Goal: Information Seeking & Learning: Check status

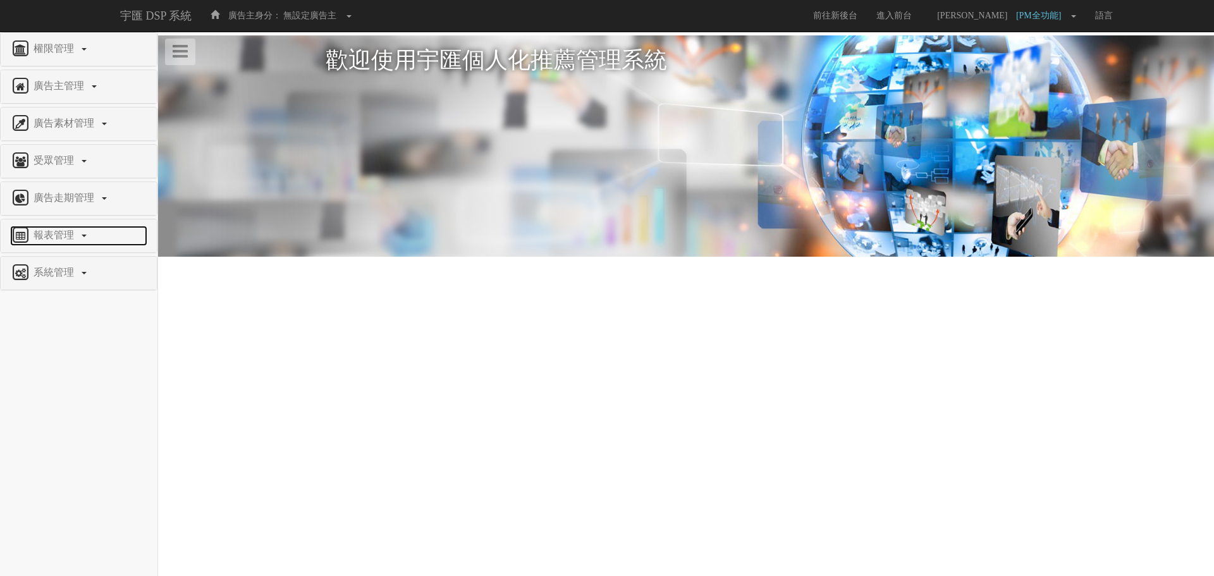
click at [52, 236] on span "報表管理" at bounding box center [55, 234] width 50 height 11
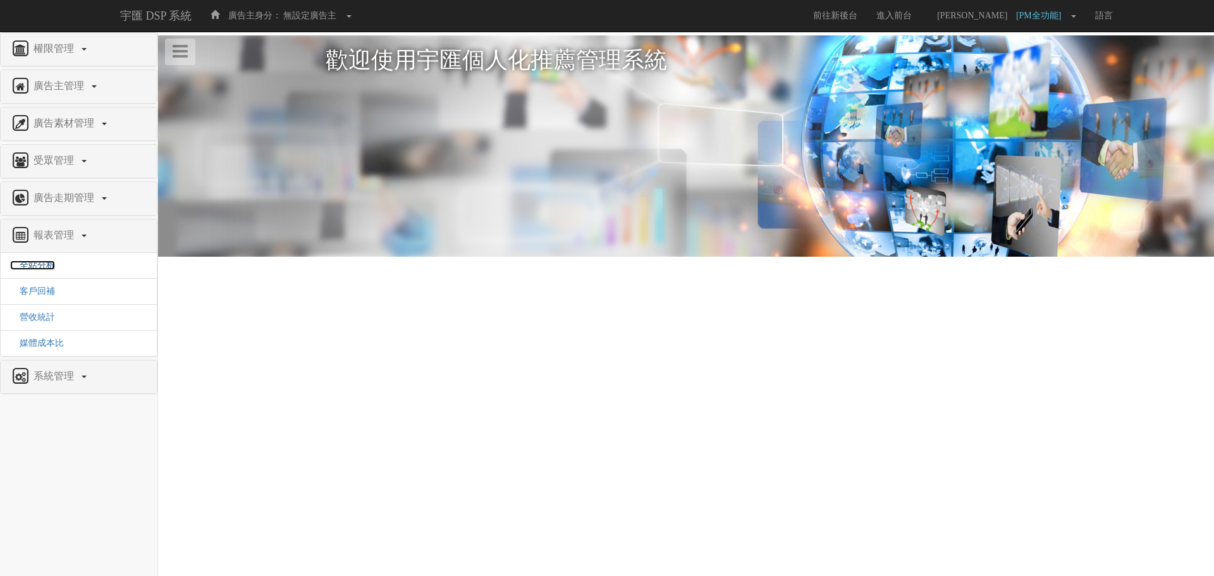
click at [40, 266] on span "全站分析" at bounding box center [32, 264] width 45 height 9
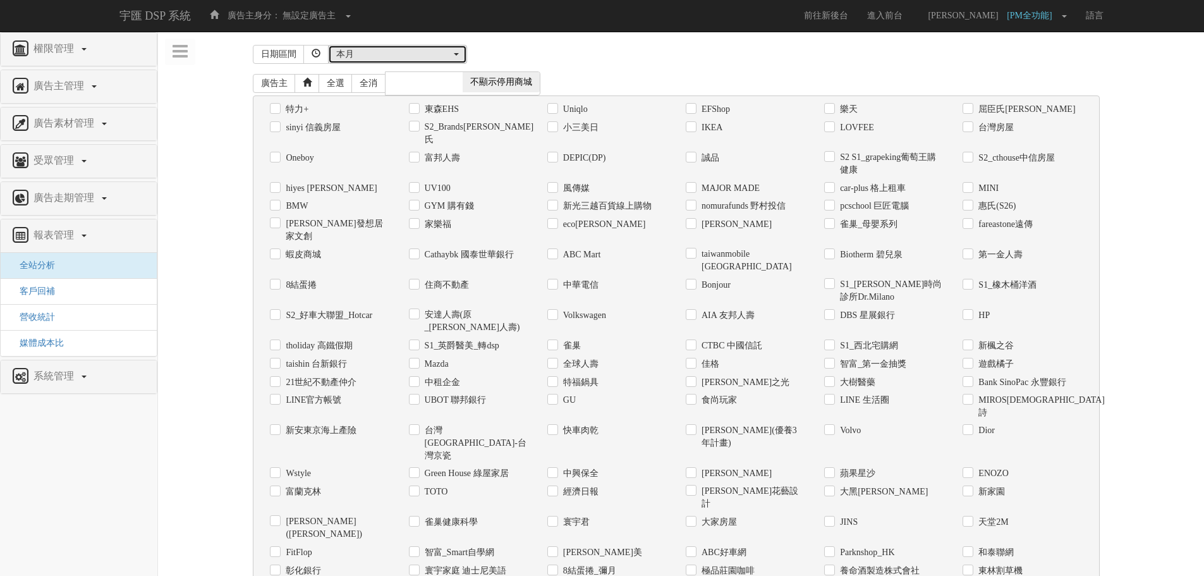
click at [367, 51] on div "本月" at bounding box center [393, 54] width 115 height 13
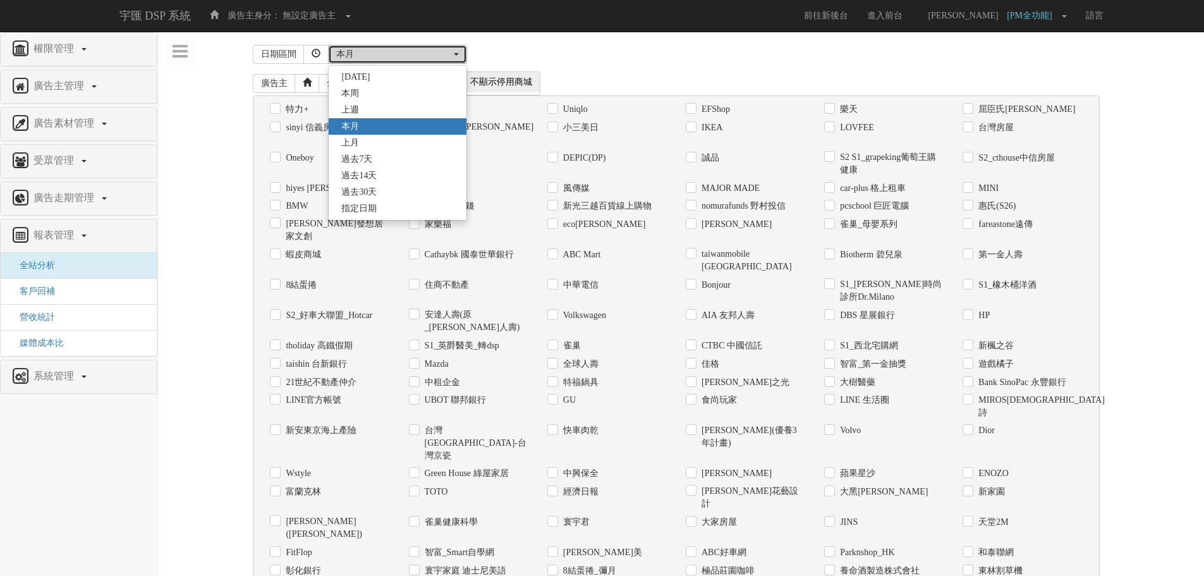
click at [367, 51] on div "本月" at bounding box center [393, 54] width 115 height 13
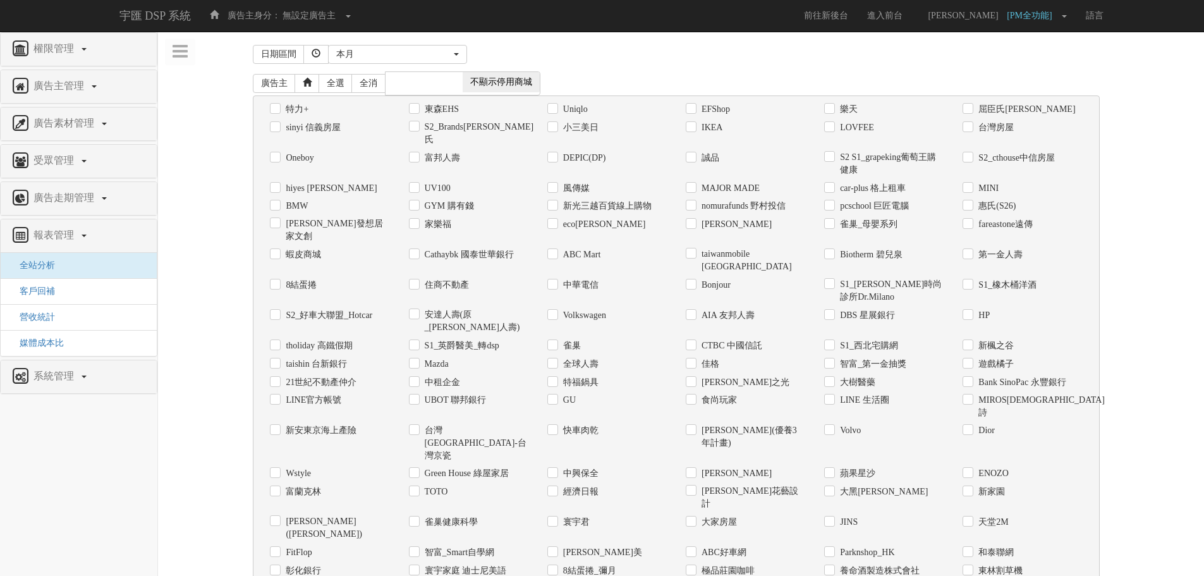
click at [625, 200] on label "新光三越百貨線上購物" at bounding box center [606, 206] width 92 height 13
click at [556, 202] on input "新光三越百貨線上購物" at bounding box center [551, 206] width 8 height 8
checkbox input "true"
